Goal: Task Accomplishment & Management: Manage account settings

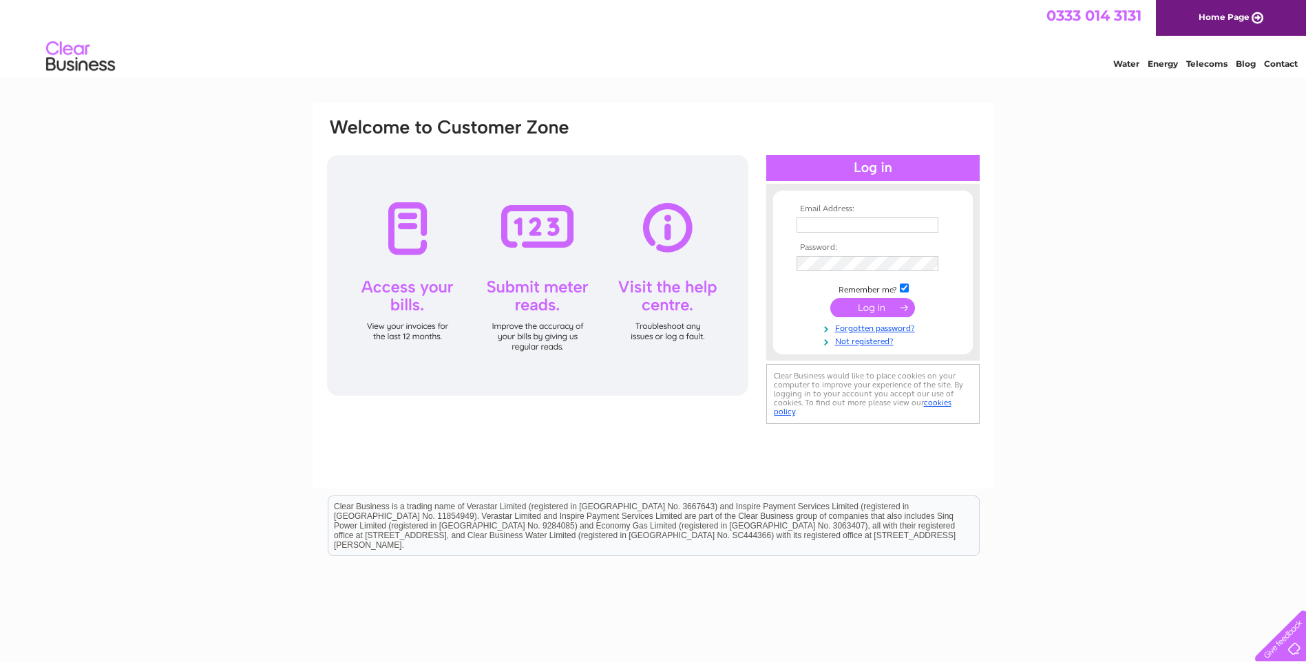
type input "safi@flyingtiger.com"
click at [884, 304] on input "submit" at bounding box center [872, 307] width 85 height 19
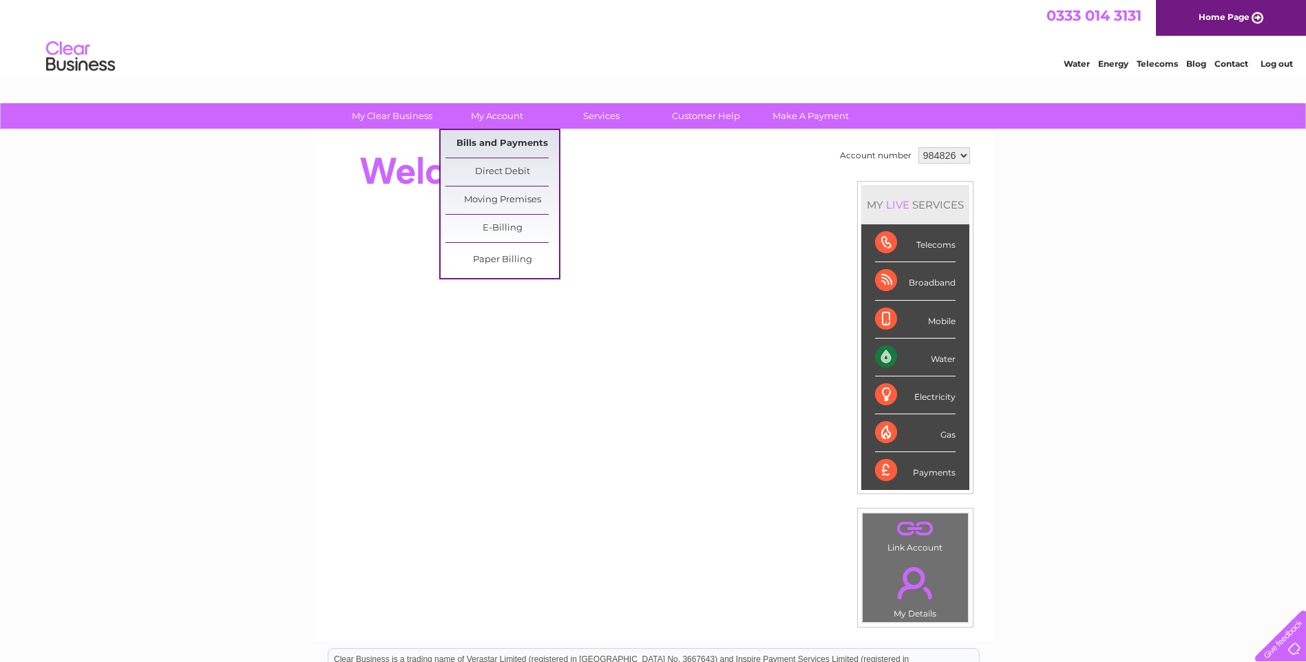
click at [486, 141] on link "Bills and Payments" at bounding box center [502, 144] width 114 height 28
click at [504, 143] on link "Bills and Payments" at bounding box center [502, 144] width 114 height 28
click at [510, 226] on link "E-Billing" at bounding box center [502, 229] width 114 height 28
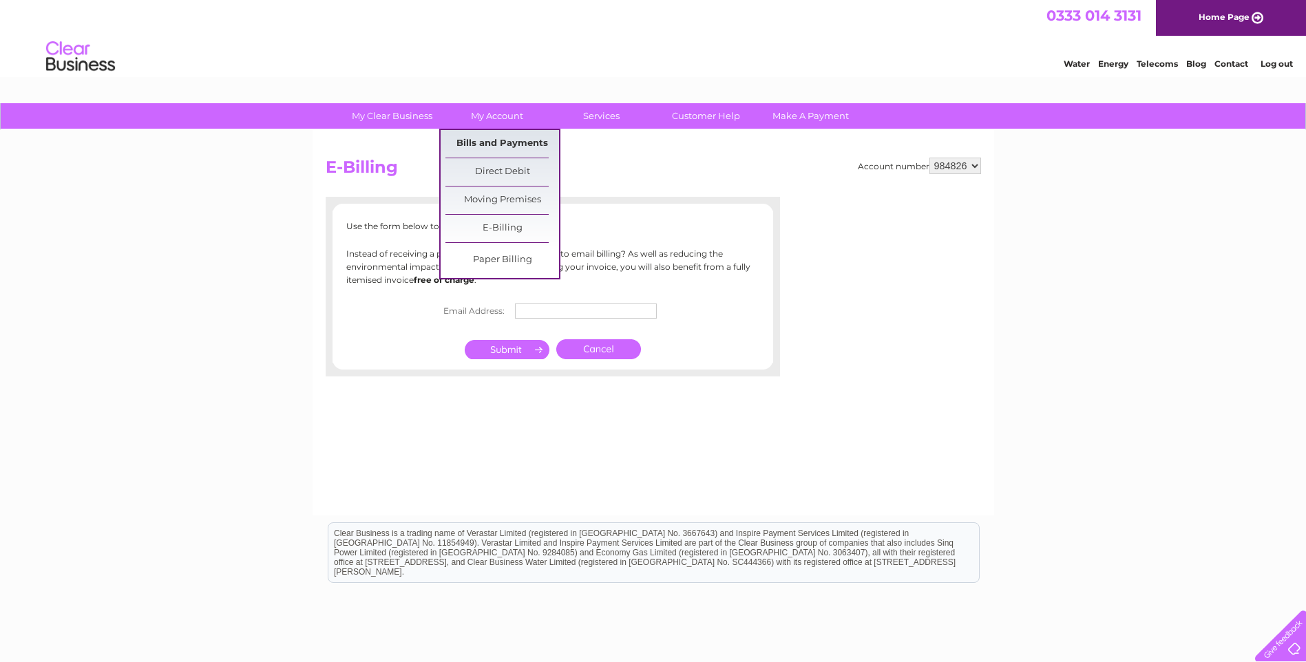
click at [489, 148] on link "Bills and Payments" at bounding box center [502, 144] width 114 height 28
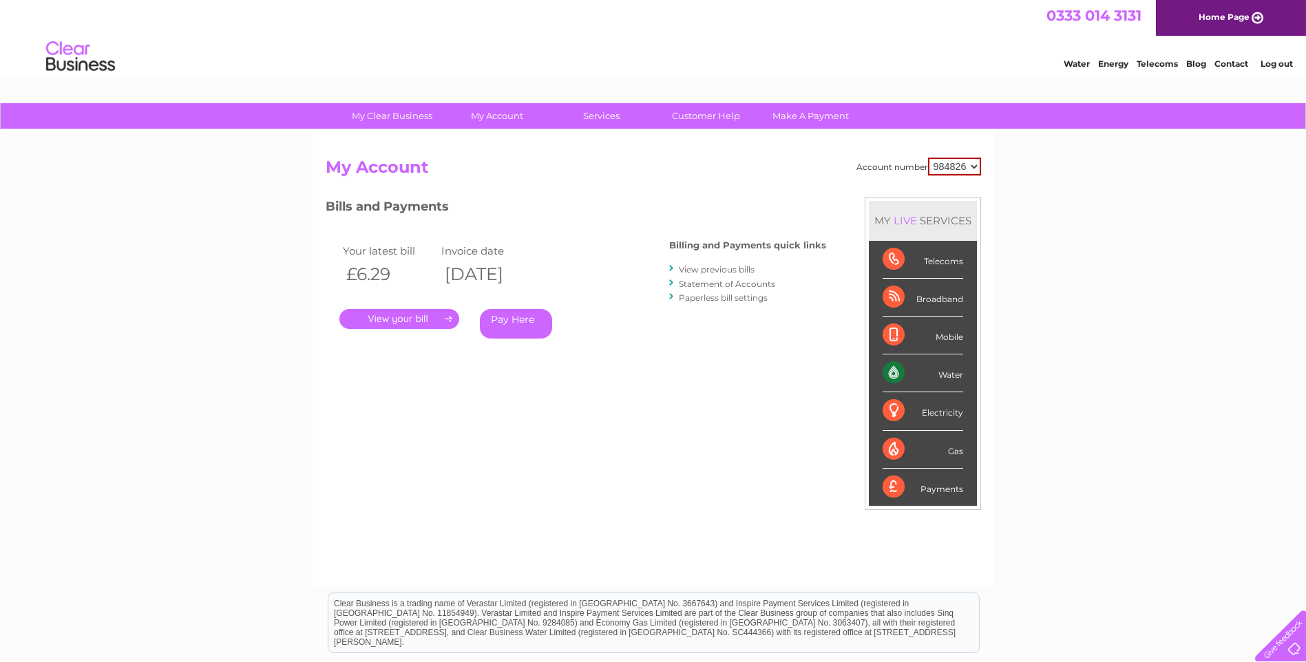
click at [719, 272] on link "View previous bills" at bounding box center [717, 269] width 76 height 10
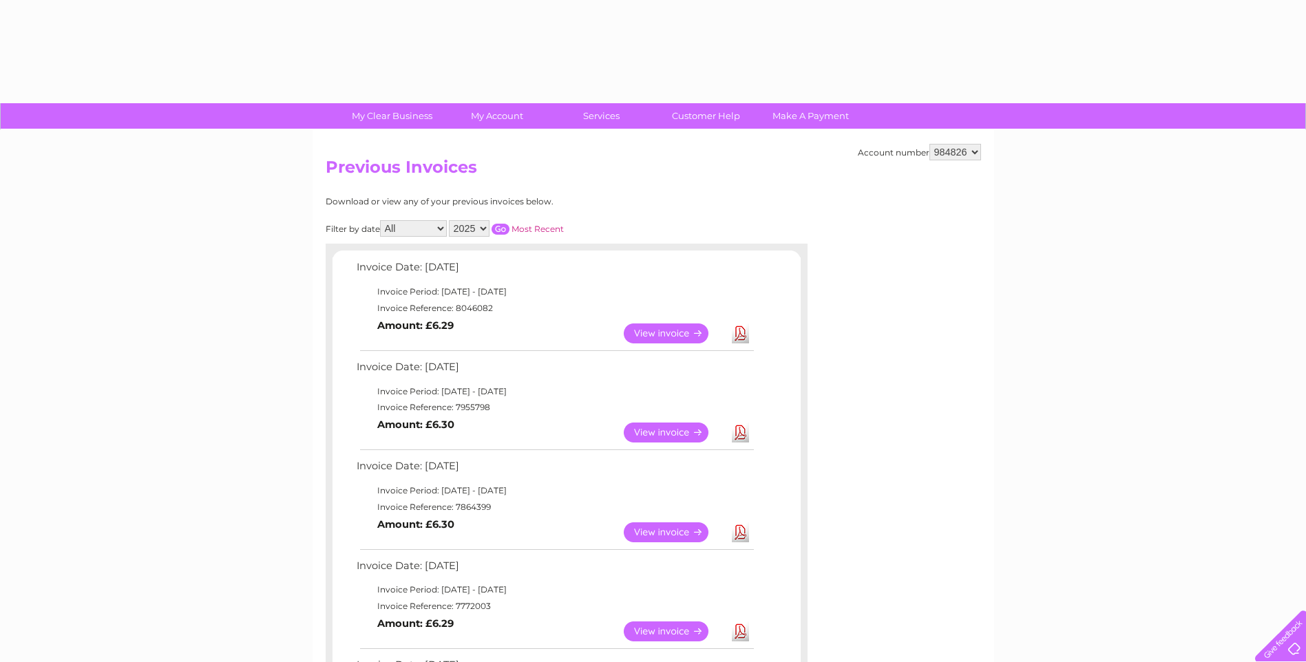
click at [670, 268] on td "Invoice Date: 02 September 2025" at bounding box center [554, 270] width 403 height 25
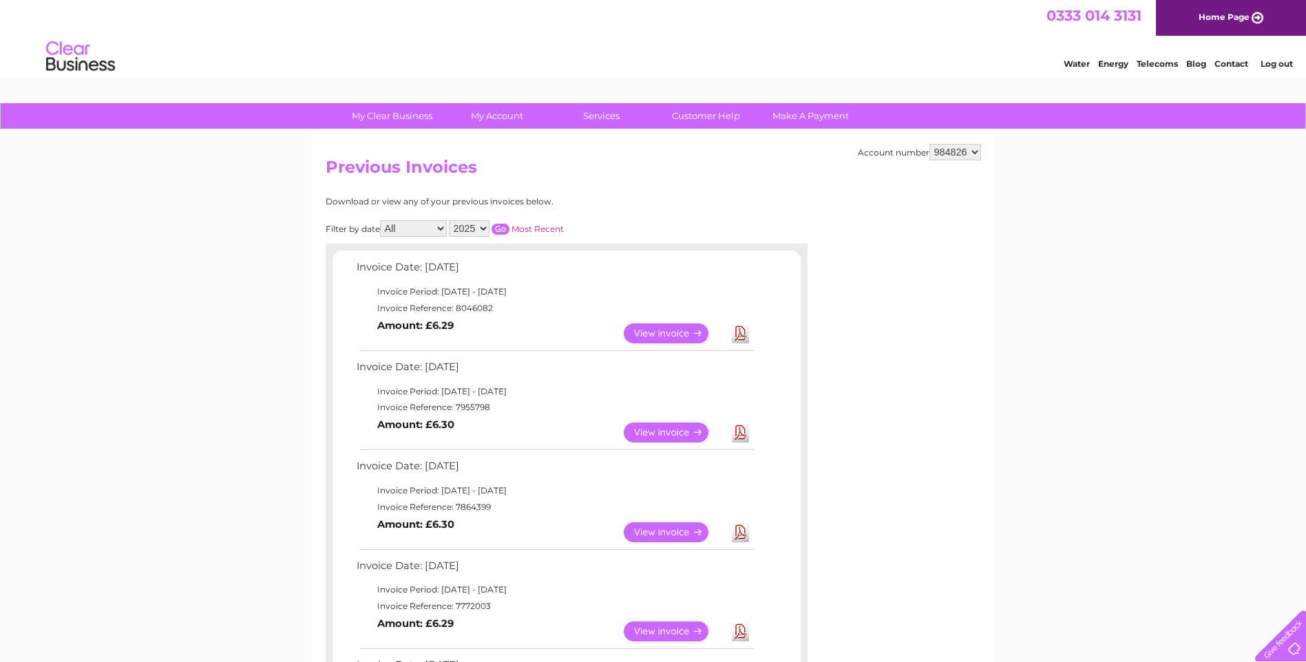
click at [663, 329] on link "View" at bounding box center [674, 333] width 101 height 20
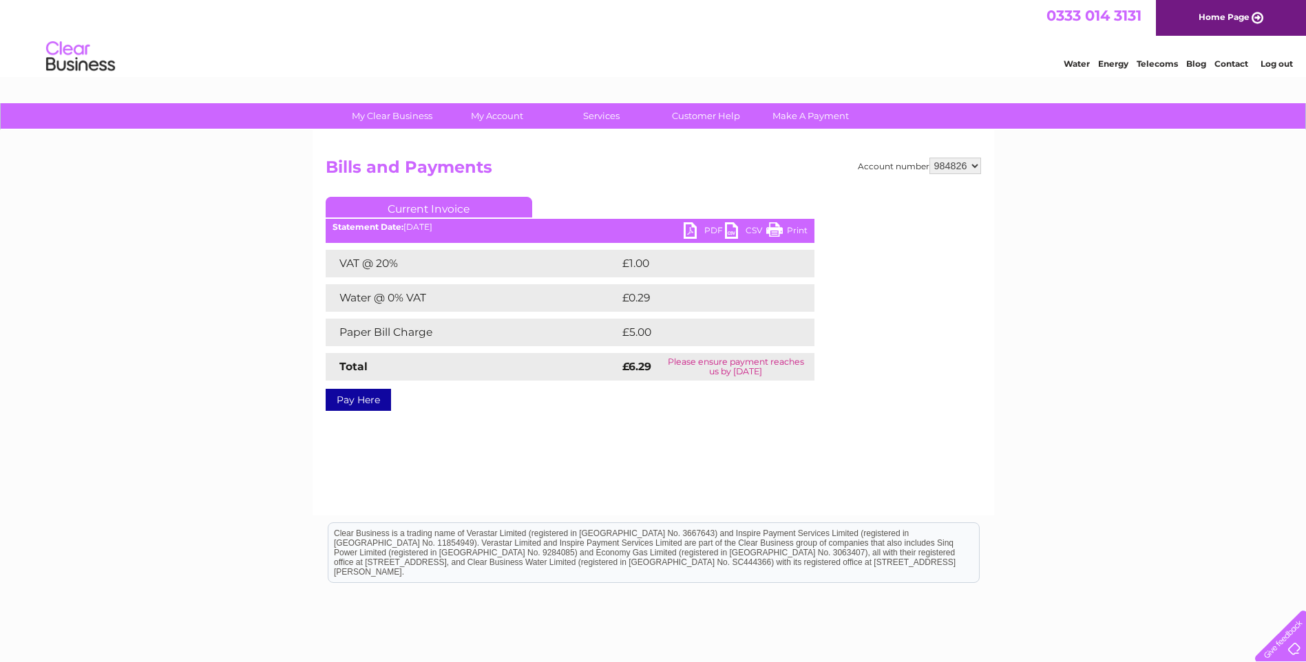
click at [692, 230] on link "PDF" at bounding box center [703, 232] width 41 height 20
